Goal: Book appointment/travel/reservation

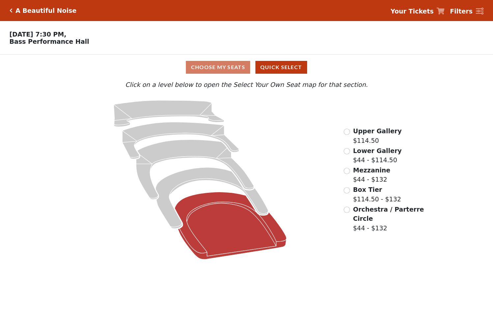
click at [220, 221] on icon at bounding box center [231, 226] width 112 height 68
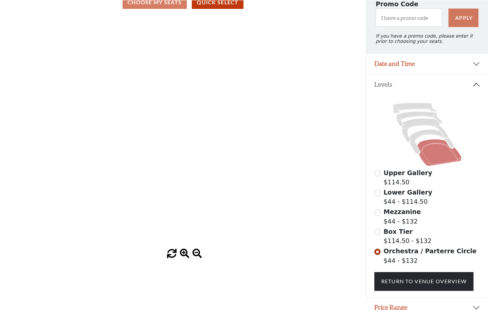
scroll to position [66, 0]
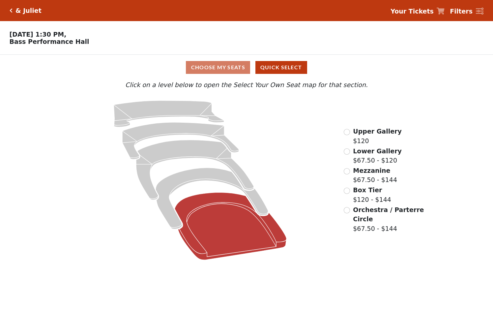
click at [212, 227] on icon at bounding box center [231, 226] width 112 height 68
